Goal: Task Accomplishment & Management: Manage account settings

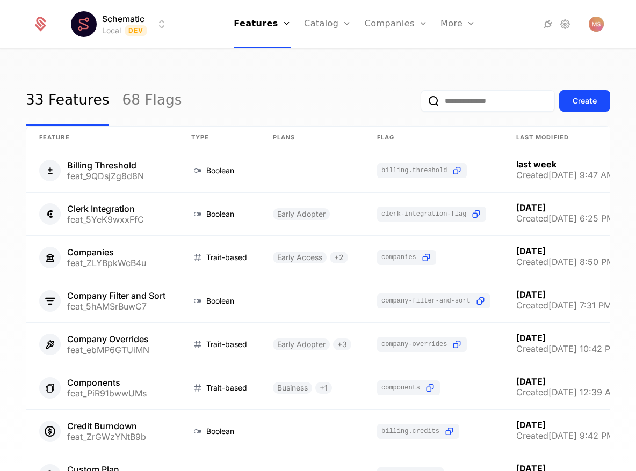
click at [263, 82] on div "33 Features 68 Flags Create" at bounding box center [318, 101] width 584 height 50
click at [122, 96] on link "68 Flags" at bounding box center [152, 101] width 60 height 50
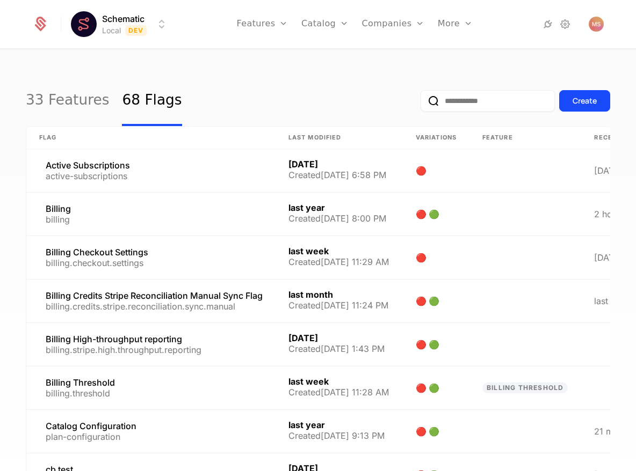
click at [476, 107] on input "email" at bounding box center [487, 100] width 134 height 21
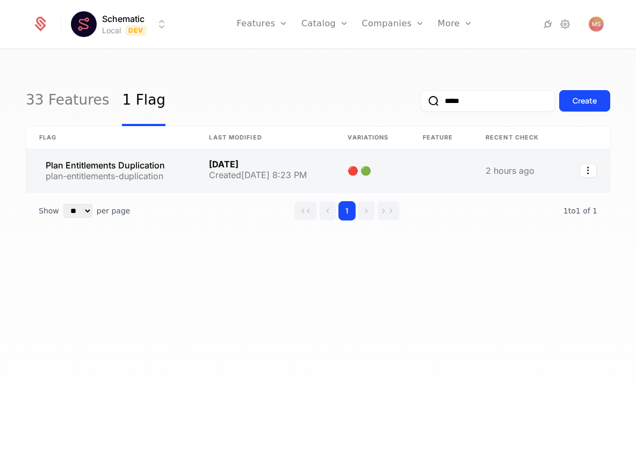
type input "*****"
click at [155, 178] on link at bounding box center [111, 170] width 170 height 43
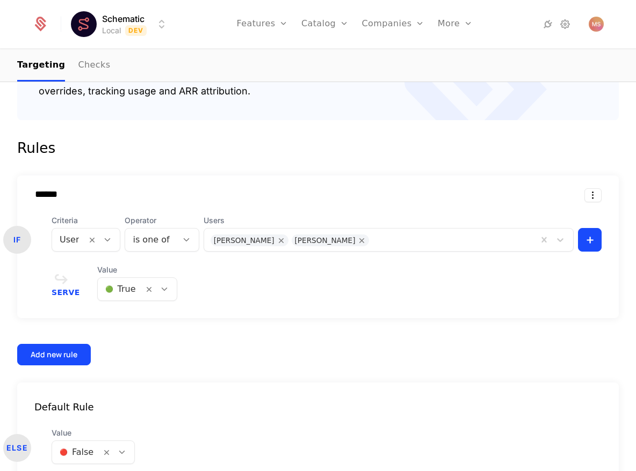
scroll to position [271, 0]
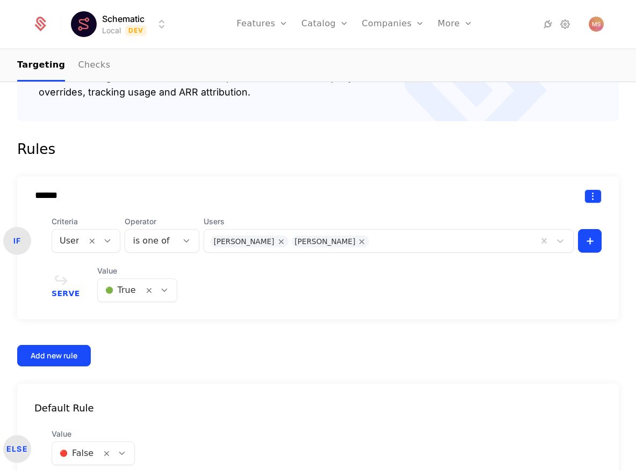
click at [589, 197] on html "Schematic Local Dev Features Features Flags Catalog Plans Add Ons Credits Confi…" at bounding box center [318, 235] width 636 height 471
click at [530, 227] on div "Delete" at bounding box center [523, 224] width 32 height 15
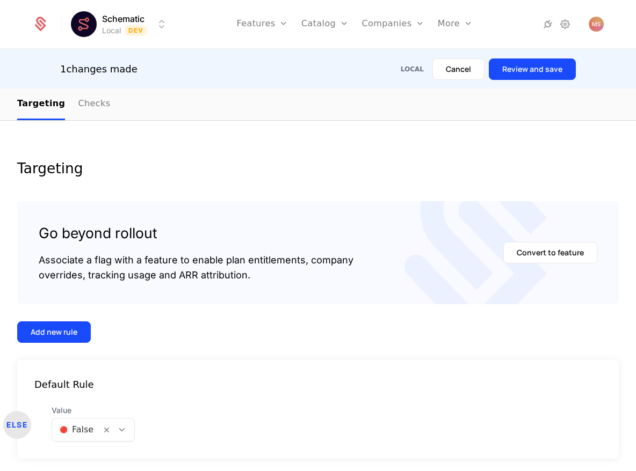
scroll to position [126, 0]
click at [126, 430] on body "Schematic Local Dev Features Features Flags Catalog Plans Add Ons Credits Confi…" at bounding box center [318, 235] width 636 height 471
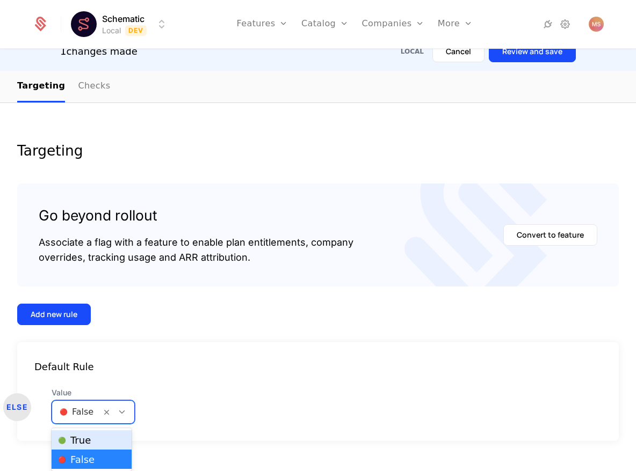
click at [107, 445] on div "🟢 True" at bounding box center [91, 440] width 67 height 11
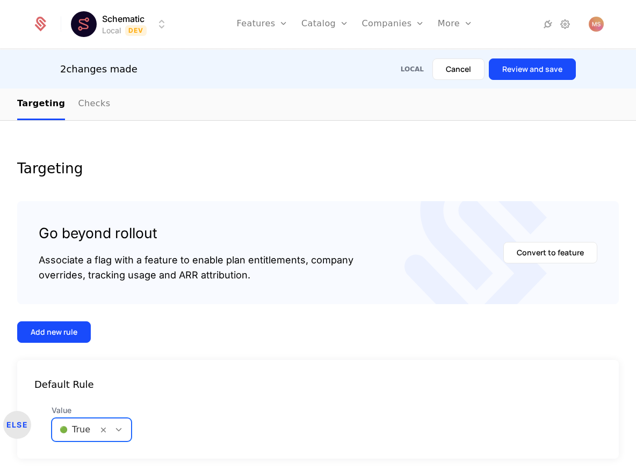
click at [321, 164] on div "Targeting" at bounding box center [317, 169] width 601 height 14
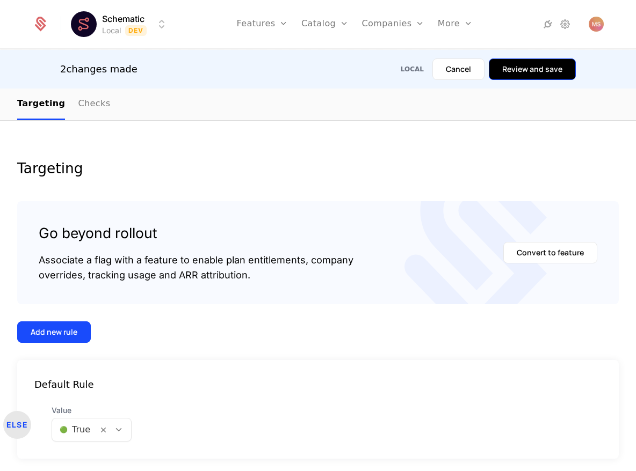
click at [539, 71] on button "Review and save" at bounding box center [532, 69] width 87 height 21
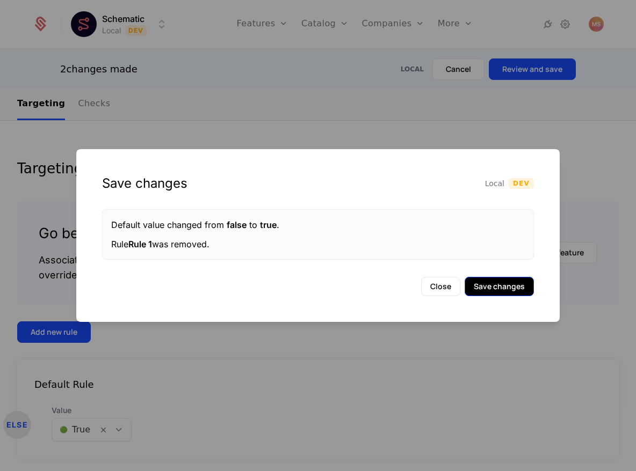
click at [515, 294] on button "Save changes" at bounding box center [498, 286] width 69 height 19
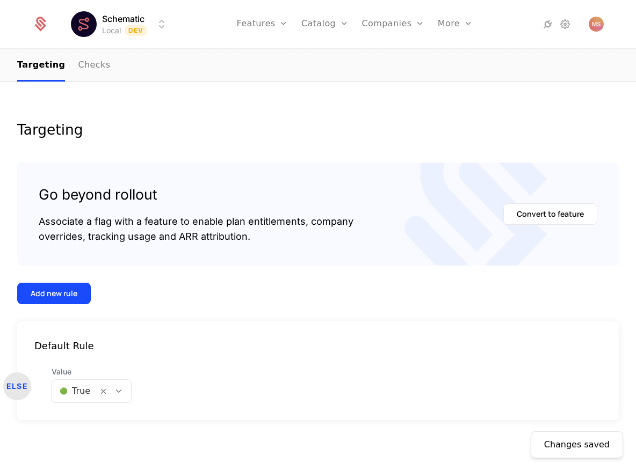
click at [294, 102] on div "Changes saved Targeting Go beyond rollout Associate a flag with a feature to en…" at bounding box center [318, 271] width 636 height 401
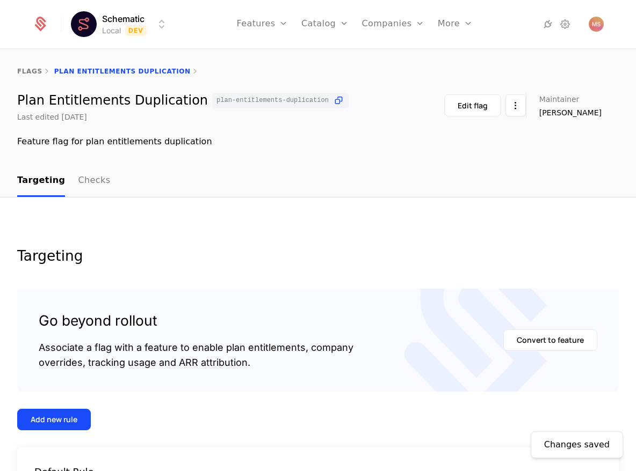
click at [127, 9] on div "Schematic Local Dev Features Features Flags Catalog Plans Add Ons Credits Confi…" at bounding box center [318, 24] width 572 height 48
click at [127, 30] on html "Schematic Local Dev Features Features Flags Catalog Plans Add Ons Credits Confi…" at bounding box center [318, 235] width 636 height 471
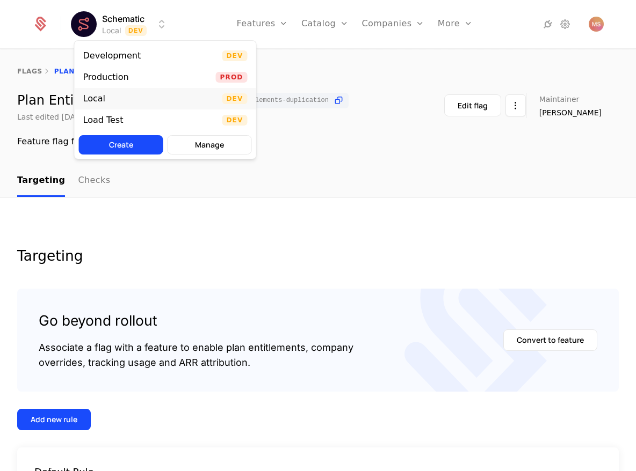
click at [162, 101] on div "Local Dev" at bounding box center [165, 98] width 181 height 21
click at [116, 23] on html "Schematic Local Dev Features Features Flags Catalog Plans Add Ons Credits Confi…" at bounding box center [318, 235] width 636 height 471
click at [143, 57] on div "Development" at bounding box center [116, 55] width 67 height 11
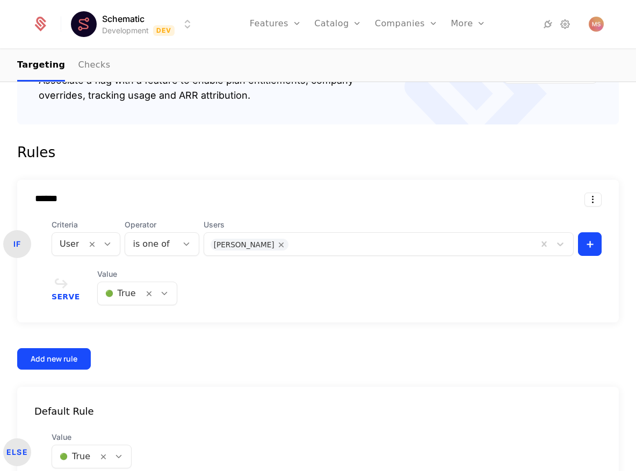
scroll to position [264, 0]
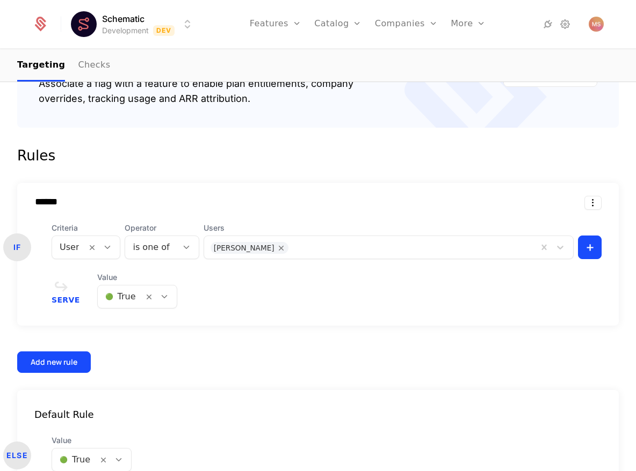
click at [592, 212] on div "****** IF Criteria User Operator is one of Users [PERSON_NAME] + Serve Value 🟢 …" at bounding box center [317, 254] width 601 height 143
click at [593, 207] on html "Schematic Development Dev Features Features Flags Catalog Plans Add Ons Credits…" at bounding box center [318, 235] width 636 height 471
click at [536, 228] on div "Delete" at bounding box center [527, 230] width 40 height 15
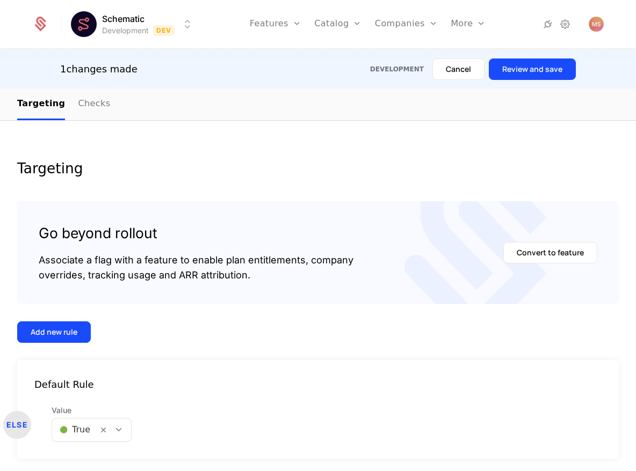
scroll to position [126, 0]
click at [525, 65] on button "Review and save" at bounding box center [532, 69] width 87 height 21
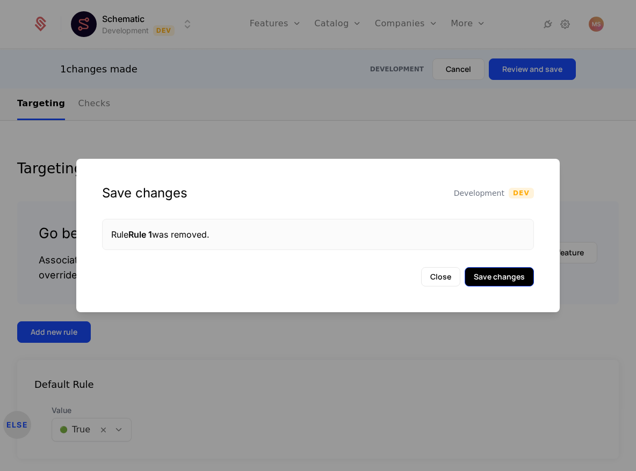
click at [492, 280] on button "Save changes" at bounding box center [498, 276] width 69 height 19
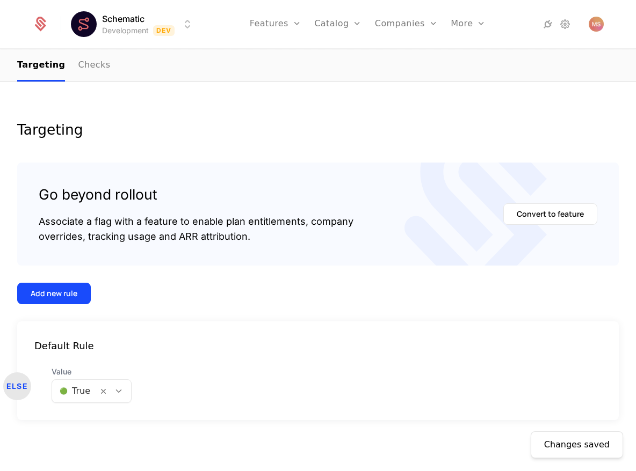
click at [130, 25] on html "Schematic Development Dev Features Features Flags Catalog Plans Add Ons Credits…" at bounding box center [318, 235] width 636 height 471
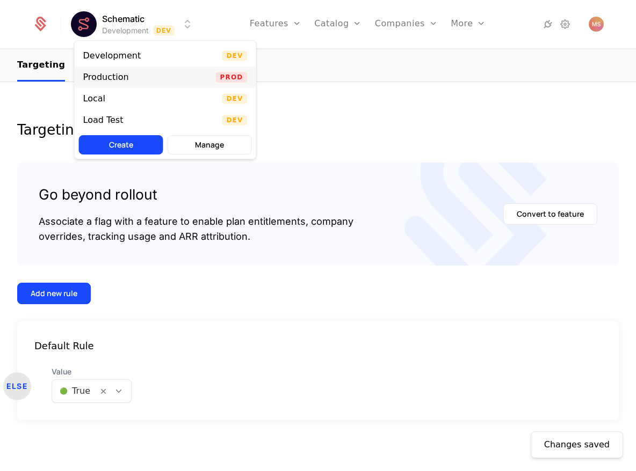
click at [145, 73] on div "Production Prod" at bounding box center [165, 77] width 181 height 21
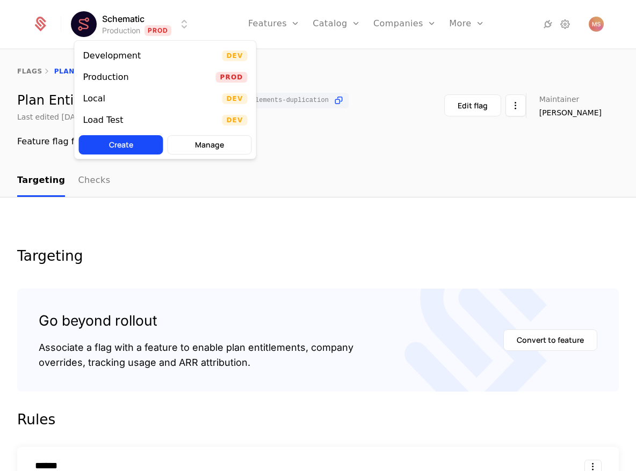
click at [130, 20] on html "Schematic Production Prod Features Features Flags Catalog Plans Add Ons Credits…" at bounding box center [318, 235] width 636 height 471
click at [159, 54] on div "Development Dev" at bounding box center [165, 55] width 181 height 21
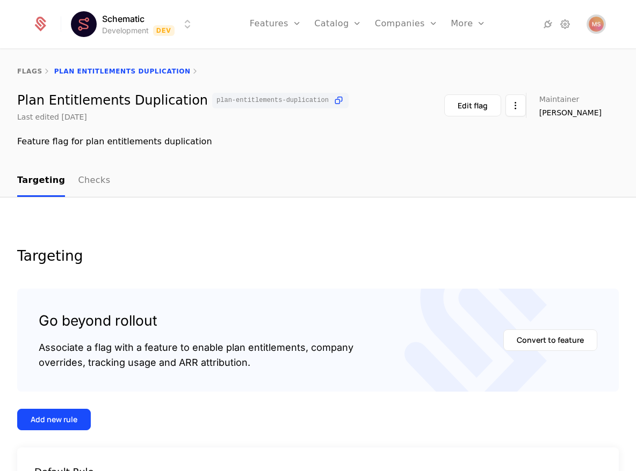
click at [597, 26] on img "Open user button" at bounding box center [595, 24] width 15 height 15
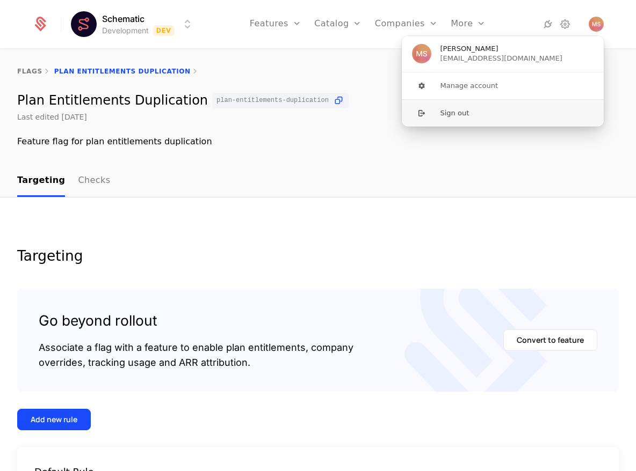
click at [496, 113] on button "Sign out" at bounding box center [502, 112] width 203 height 27
